Goal: Information Seeking & Learning: Compare options

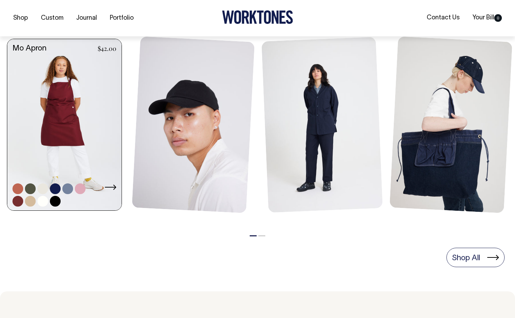
scroll to position [311, 0]
click at [75, 134] on link at bounding box center [64, 125] width 114 height 173
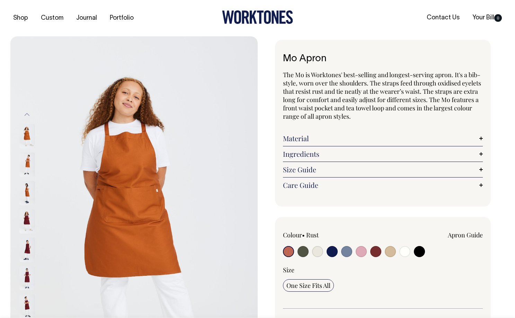
click at [346, 250] on input "radio" at bounding box center [346, 251] width 11 height 11
radio input "true"
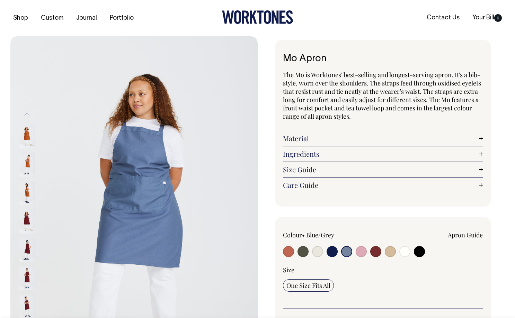
radio input "true"
select select "Blue/Grey"
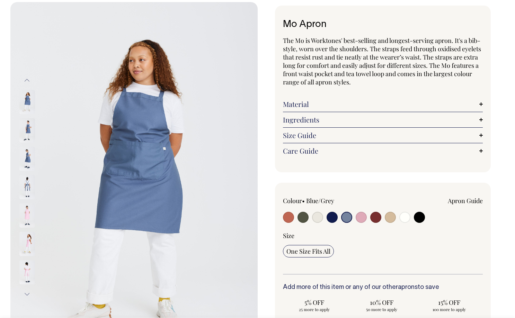
scroll to position [35, 0]
click at [287, 215] on input "radio" at bounding box center [288, 216] width 11 height 11
radio input "true"
select select "Rust"
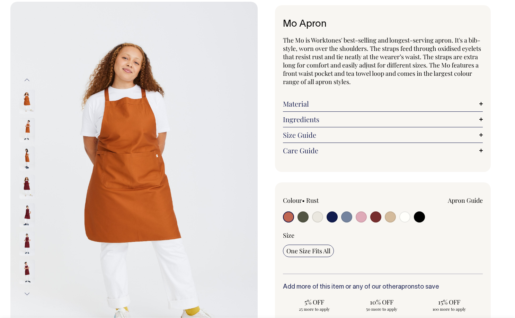
click at [302, 218] on input "radio" at bounding box center [302, 216] width 11 height 11
radio input "true"
select select "Olive"
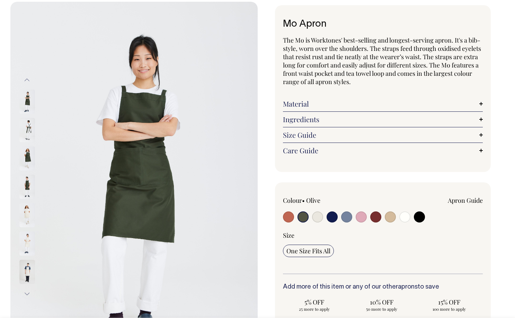
click at [319, 218] on input "radio" at bounding box center [317, 216] width 11 height 11
radio input "true"
select select "Natural"
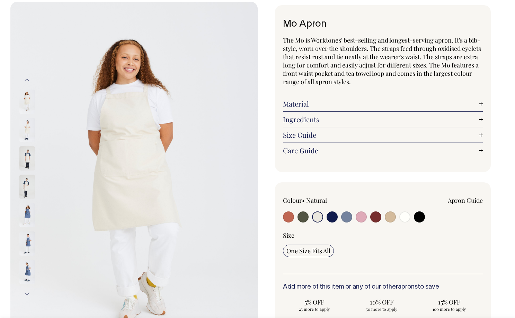
click at [332, 217] on input "radio" at bounding box center [331, 216] width 11 height 11
radio input "true"
select select "Dark Navy"
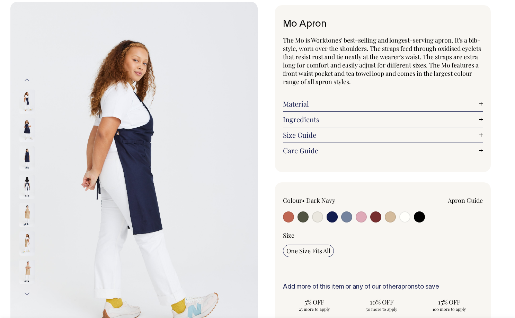
click at [343, 217] on input "radio" at bounding box center [346, 216] width 11 height 11
radio input "true"
select select "Blue/Grey"
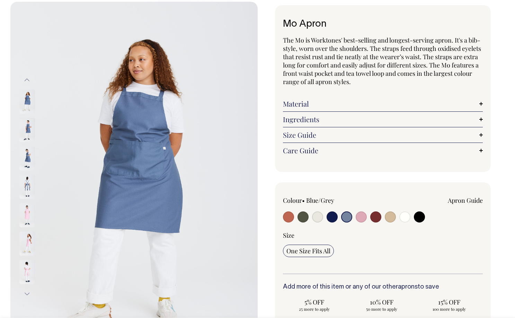
click at [357, 216] on input "radio" at bounding box center [360, 216] width 11 height 11
radio input "true"
select select "Pink"
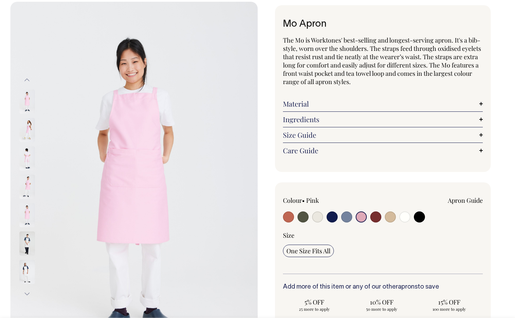
click at [373, 217] on input "radio" at bounding box center [375, 216] width 11 height 11
radio input "true"
select select "Burgundy"
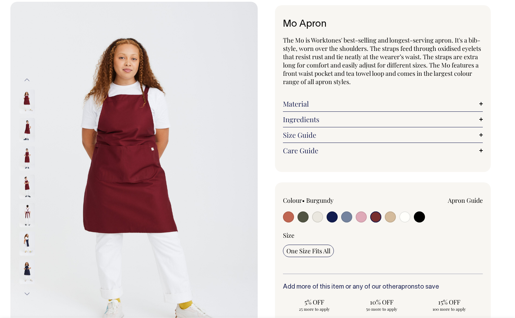
click at [392, 216] on input "radio" at bounding box center [390, 216] width 11 height 11
radio input "true"
select select "Khaki"
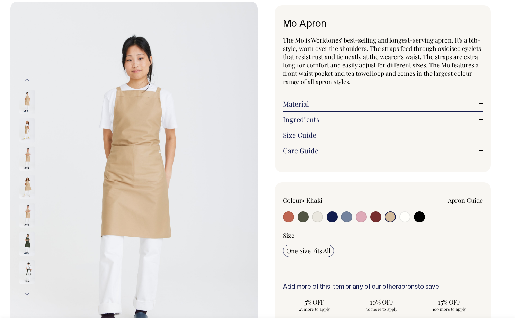
click at [403, 216] on input "radio" at bounding box center [404, 216] width 11 height 11
radio input "true"
select select "Off-White"
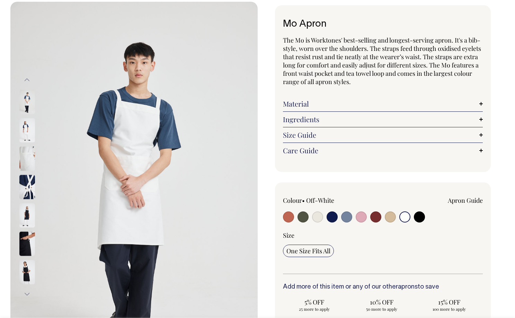
click at [419, 216] on input "radio" at bounding box center [419, 216] width 11 height 11
radio input "true"
select select "Black"
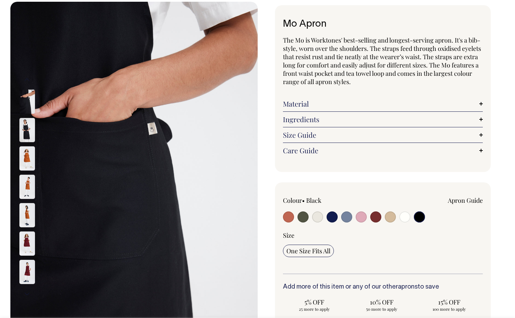
click at [346, 217] on input "radio" at bounding box center [346, 216] width 11 height 11
radio input "true"
select select "Blue/Grey"
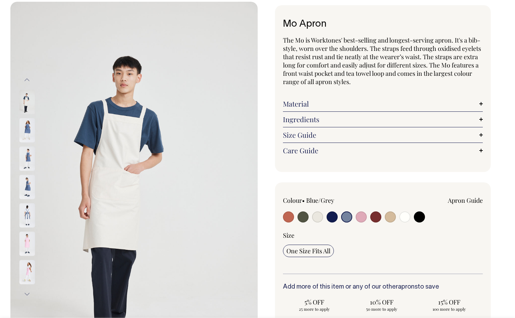
click at [349, 217] on input "radio" at bounding box center [346, 216] width 11 height 11
click at [269, 228] on div "Mo Apron The Mo is Worktones' best-selling and longest-serving apron. It's a bi…" at bounding box center [380, 246] width 247 height 482
click at [24, 128] on img at bounding box center [27, 130] width 16 height 24
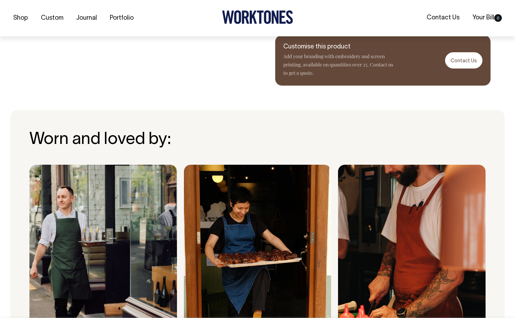
scroll to position [436, 0]
